Goal: Information Seeking & Learning: Learn about a topic

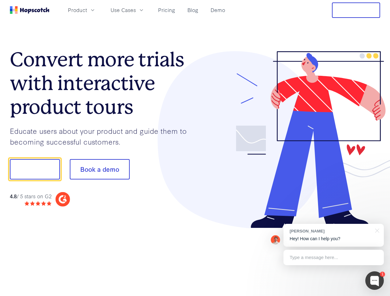
click at [195, 148] on div at bounding box center [287, 139] width 185 height 177
click at [87, 10] on span "Product" at bounding box center [77, 10] width 19 height 8
click at [136, 10] on span "Use Cases" at bounding box center [122, 10] width 25 height 8
click at [356, 10] on button "Free Trial" at bounding box center [356, 9] width 48 height 15
click at [35, 169] on button "Show me!" at bounding box center [35, 169] width 50 height 20
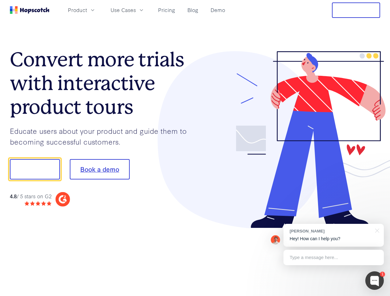
click at [99, 169] on button "Book a demo" at bounding box center [100, 169] width 60 height 20
click at [374, 281] on div at bounding box center [374, 280] width 19 height 19
click at [333, 235] on div "[PERSON_NAME] Hey! How can I help you?" at bounding box center [333, 235] width 100 height 23
click at [376, 230] on div at bounding box center [326, 169] width 116 height 206
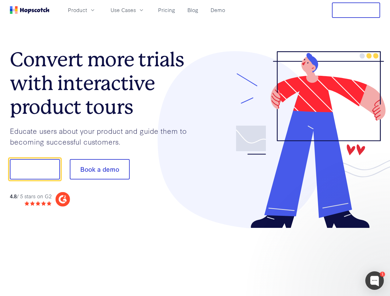
click at [333, 258] on div at bounding box center [326, 209] width 116 height 123
